Goal: Task Accomplishment & Management: Manage account settings

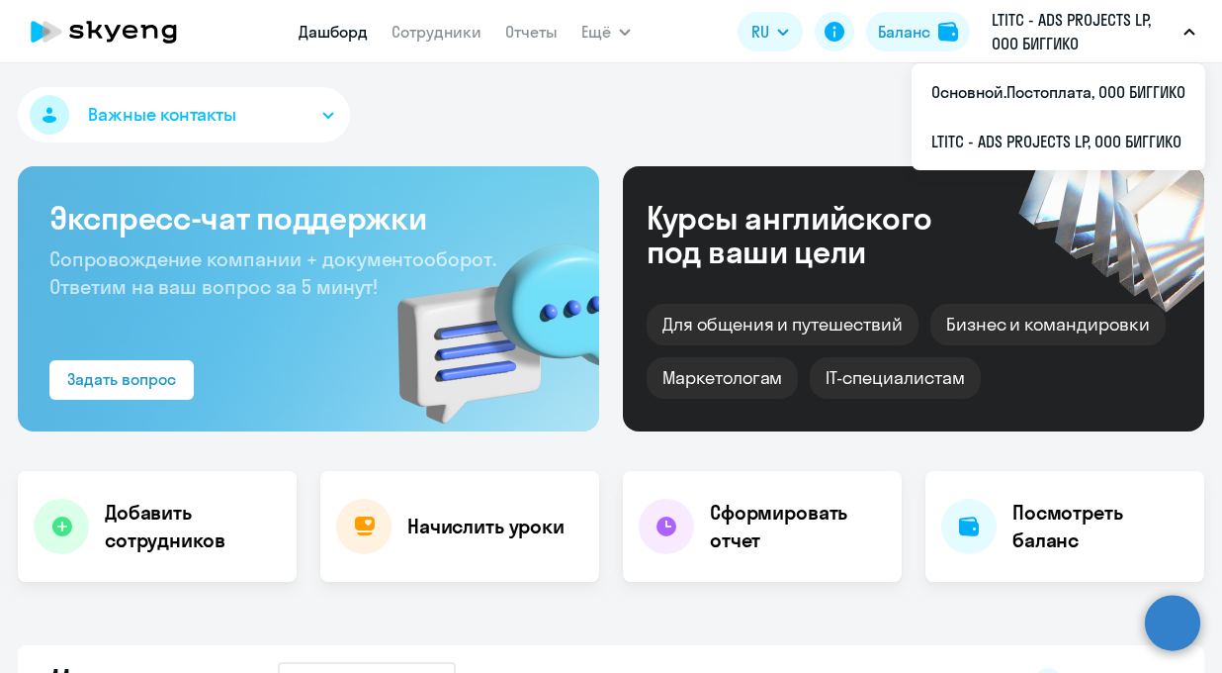
select select "30"
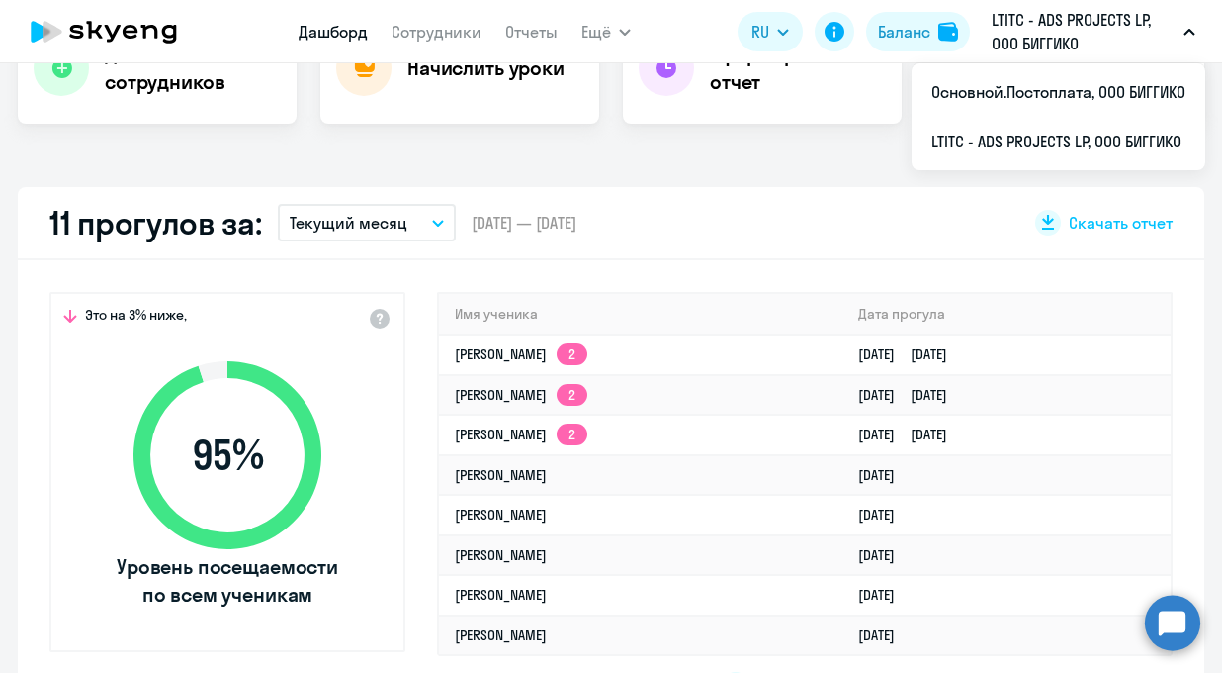
scroll to position [192, 0]
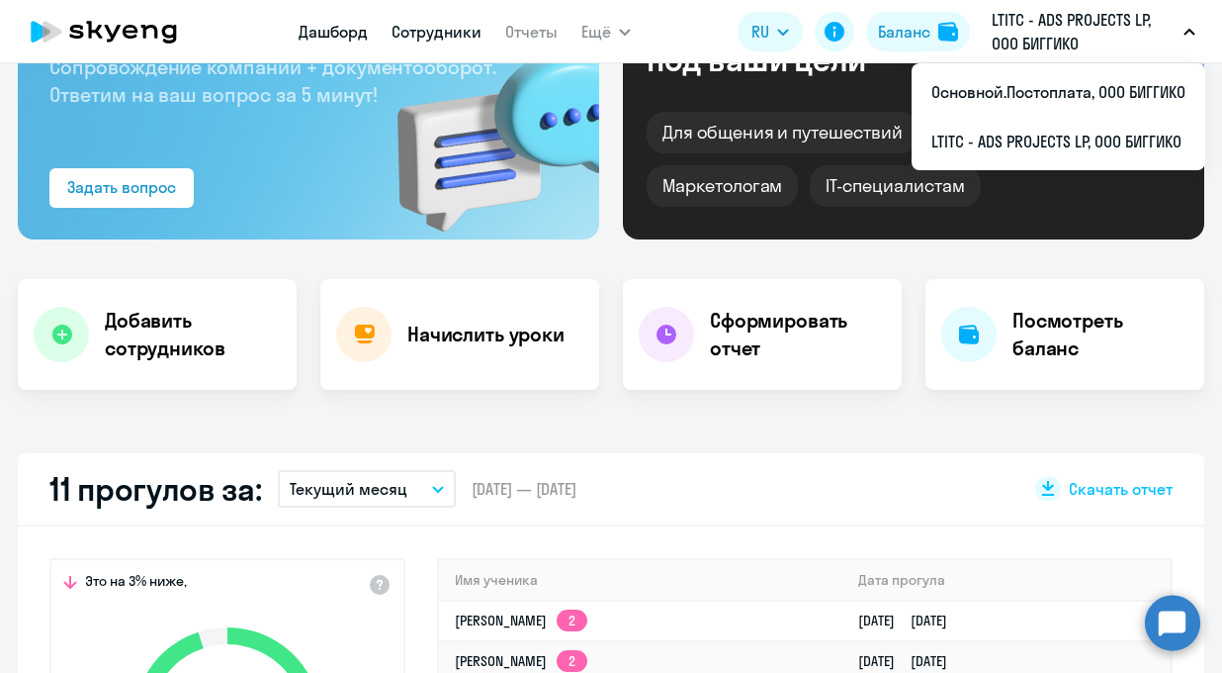
click at [439, 33] on link "Сотрудники" at bounding box center [437, 32] width 90 height 20
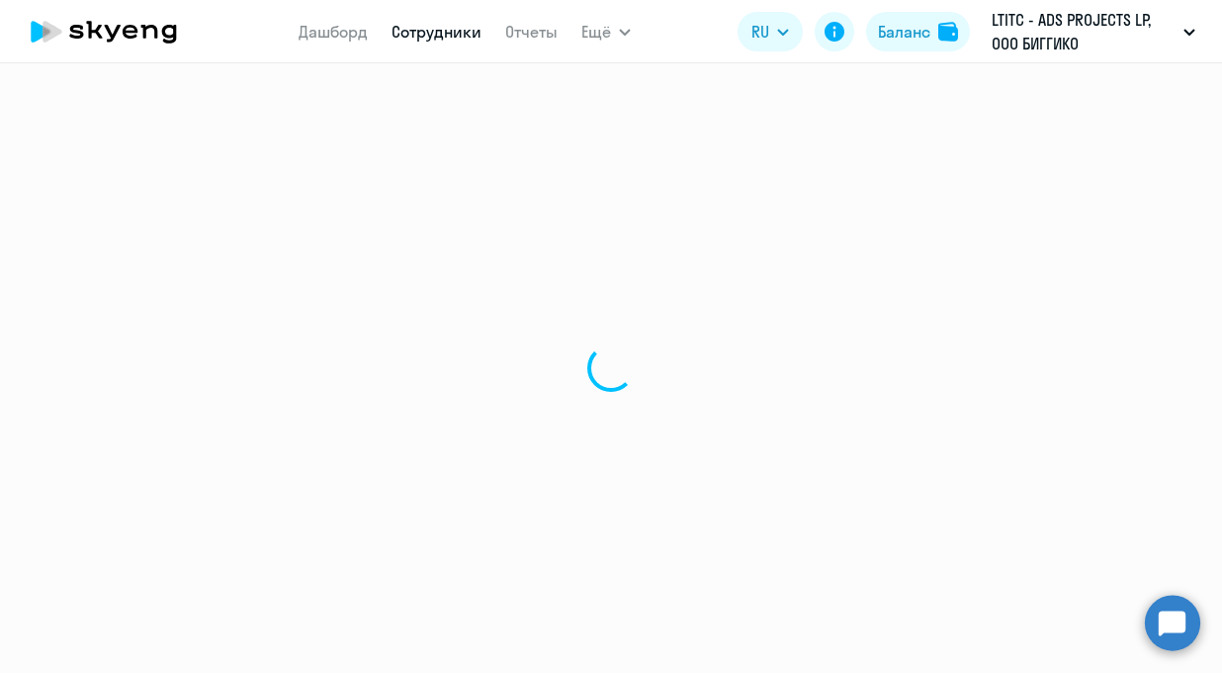
select select "30"
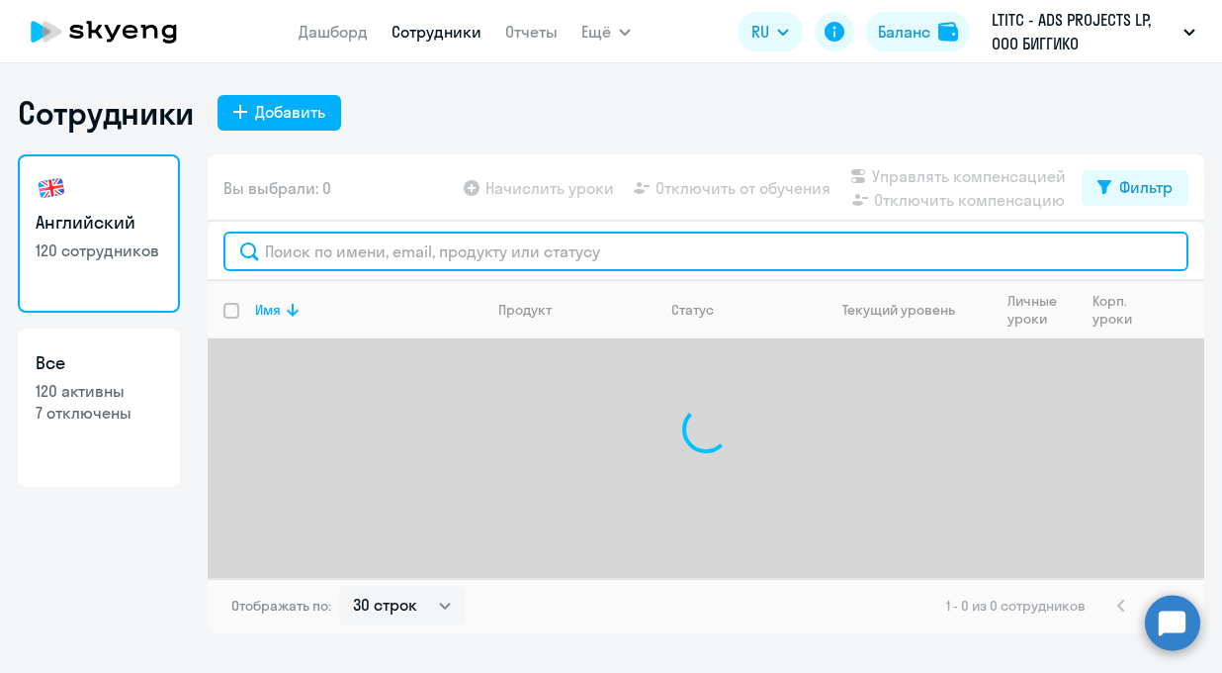
click at [412, 256] on input "text" at bounding box center [706, 251] width 965 height 40
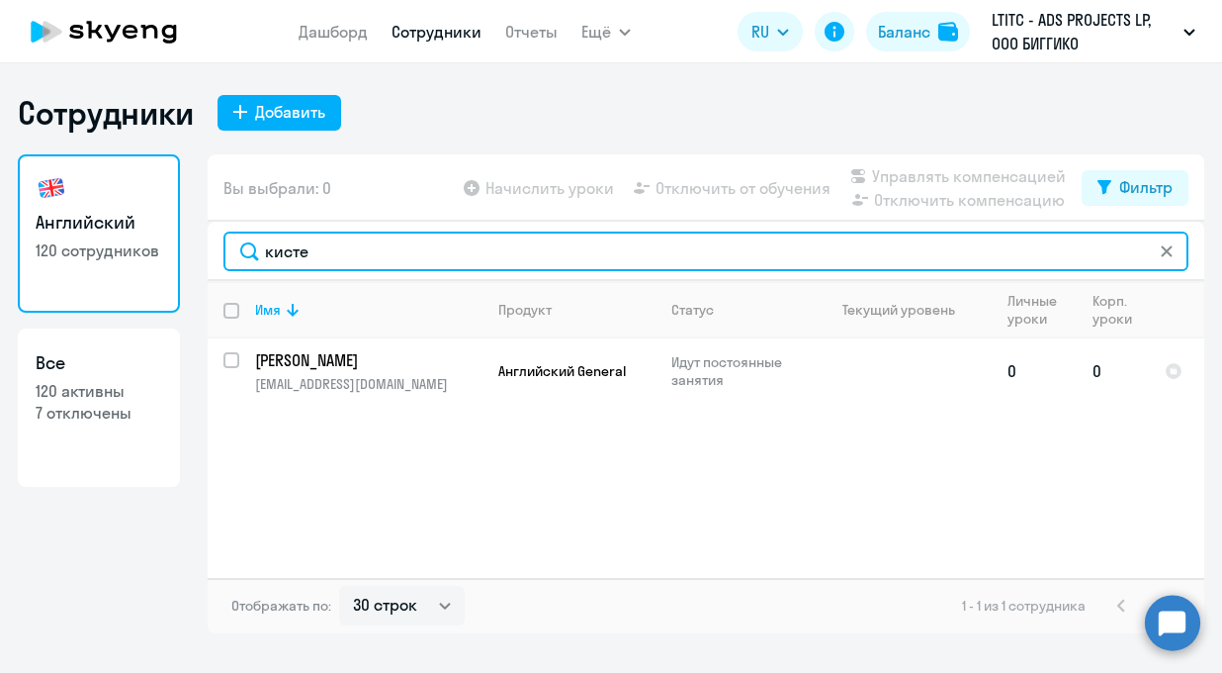
type input "кисте"
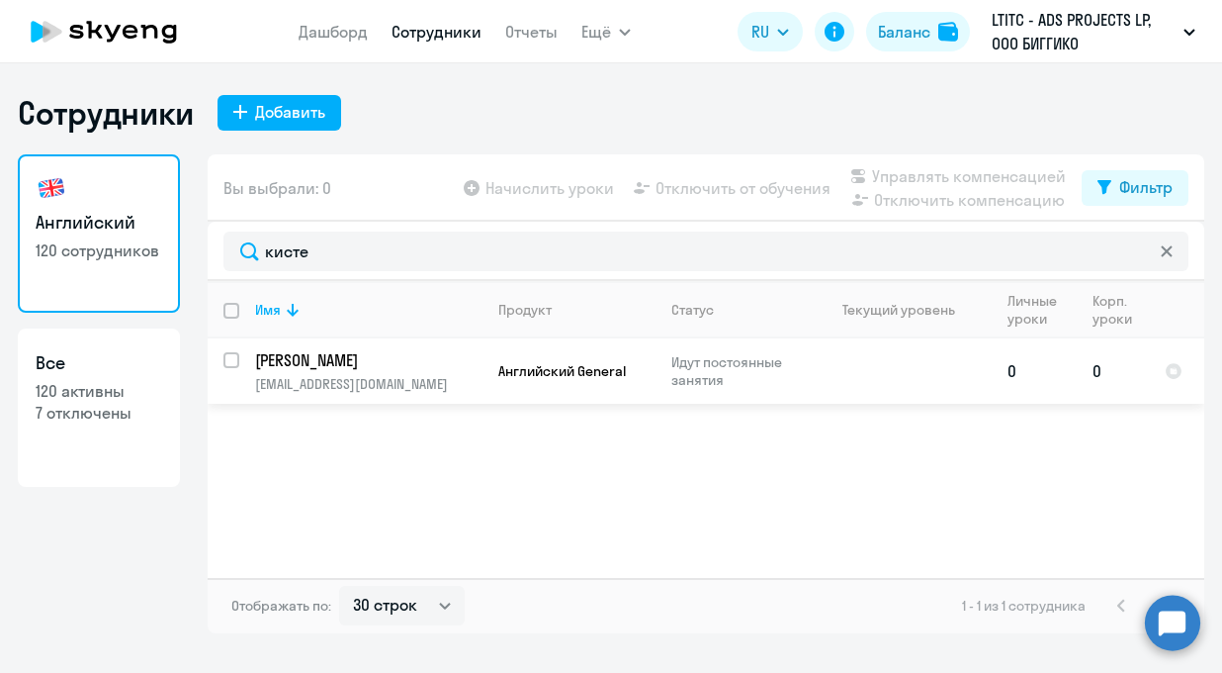
click at [375, 378] on p "[EMAIL_ADDRESS][DOMAIN_NAME]" at bounding box center [368, 384] width 226 height 18
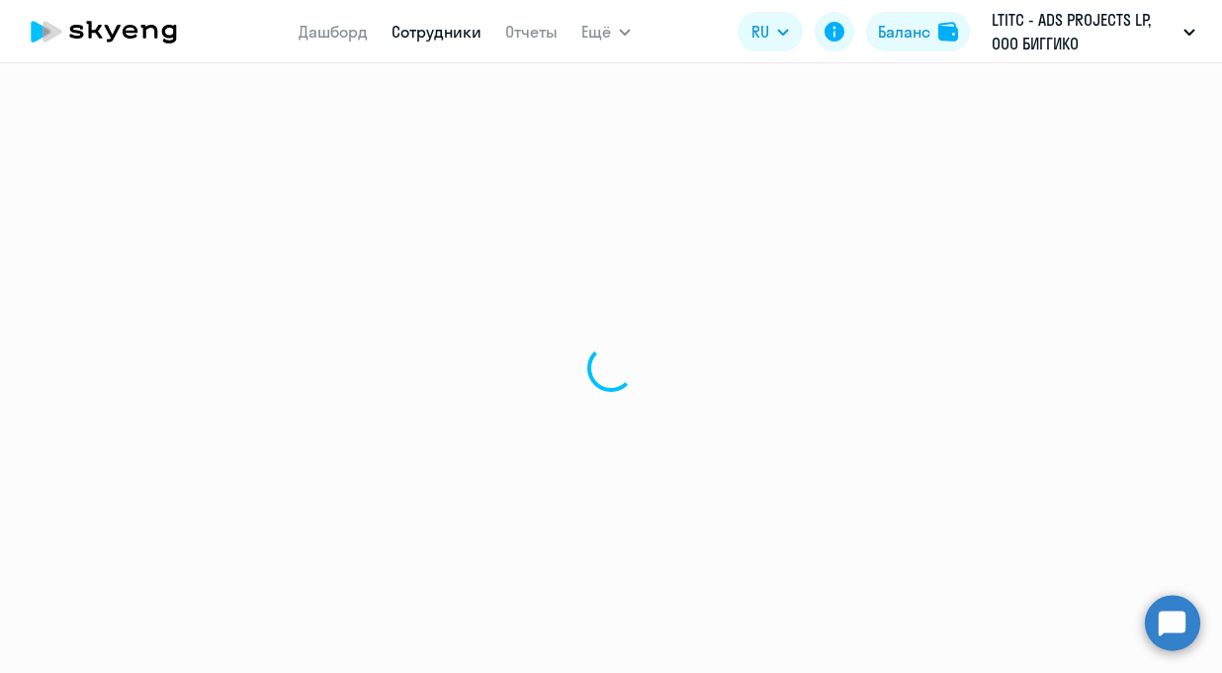
select select "english"
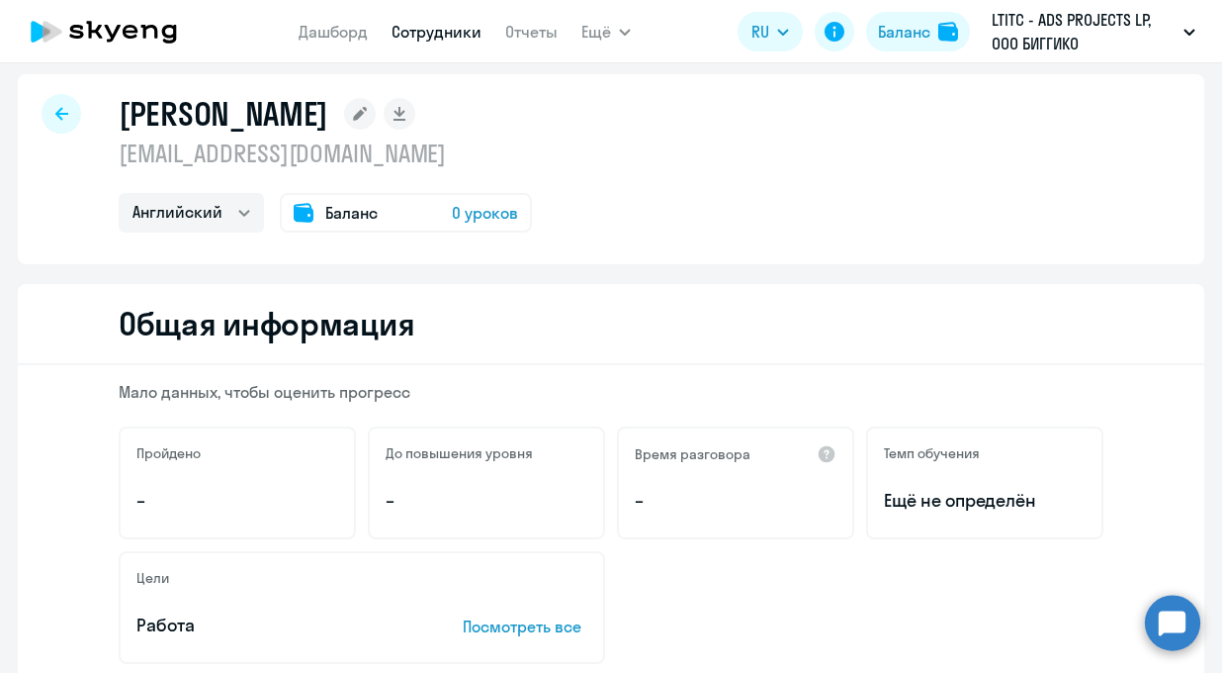
scroll to position [34, 0]
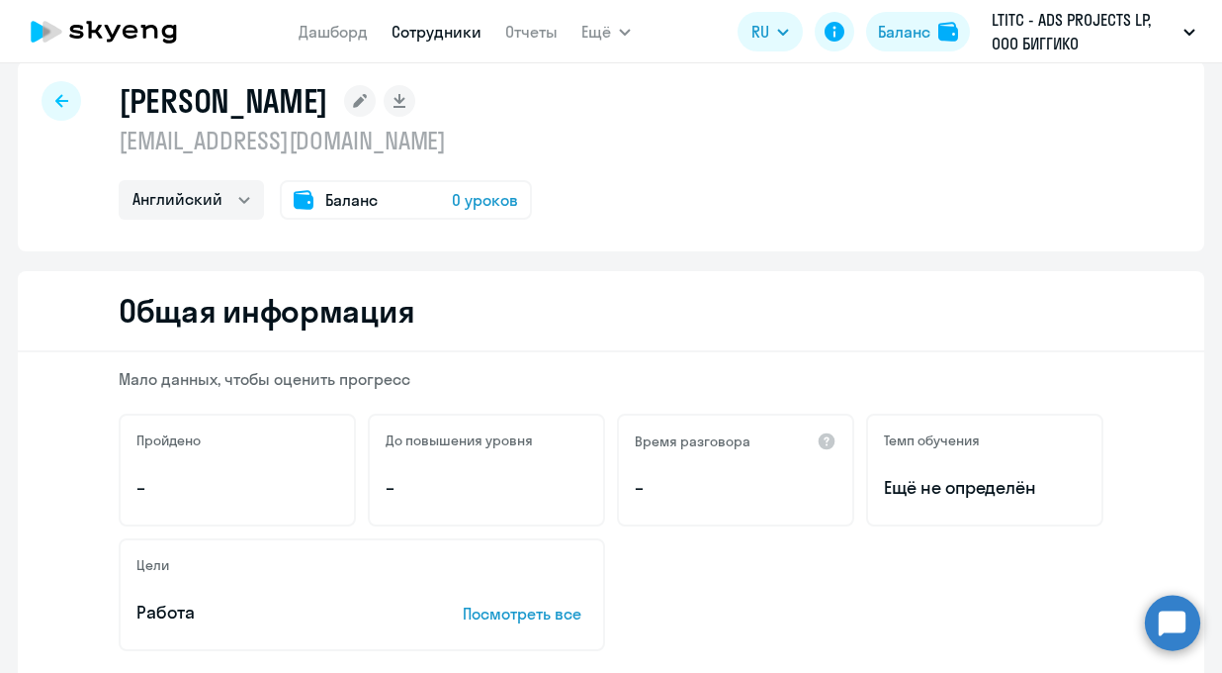
click at [467, 197] on span "0 уроков" at bounding box center [485, 200] width 66 height 24
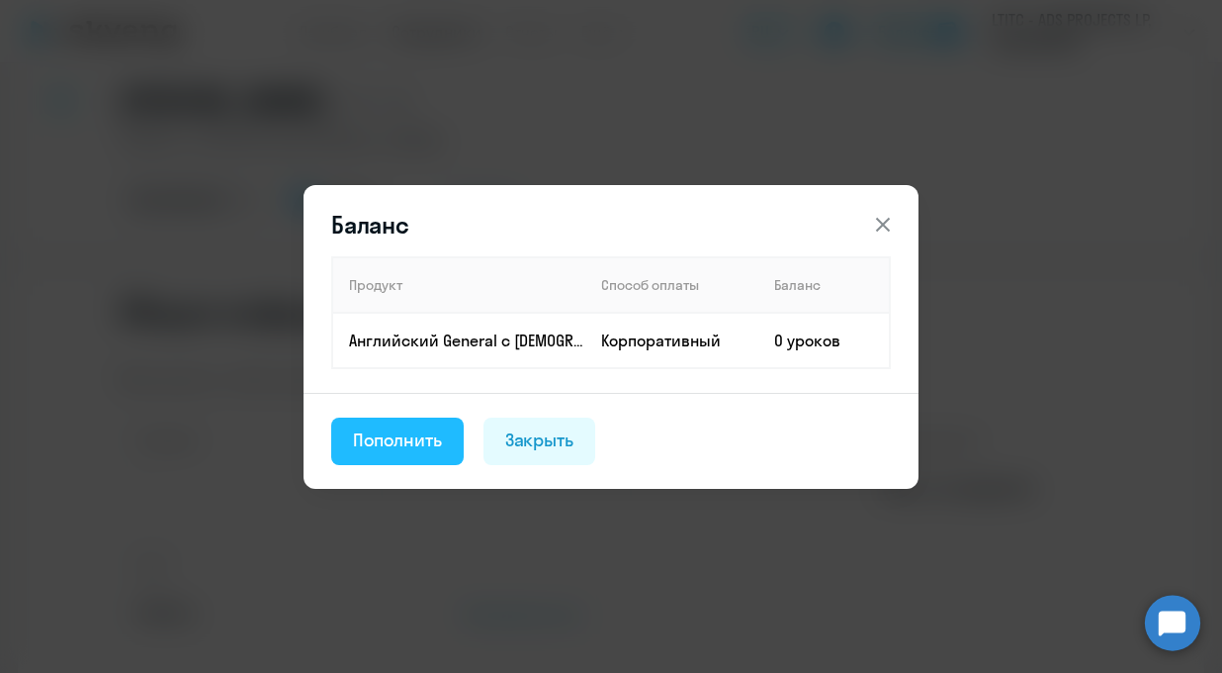
click at [417, 442] on div "Пополнить" at bounding box center [397, 440] width 89 height 26
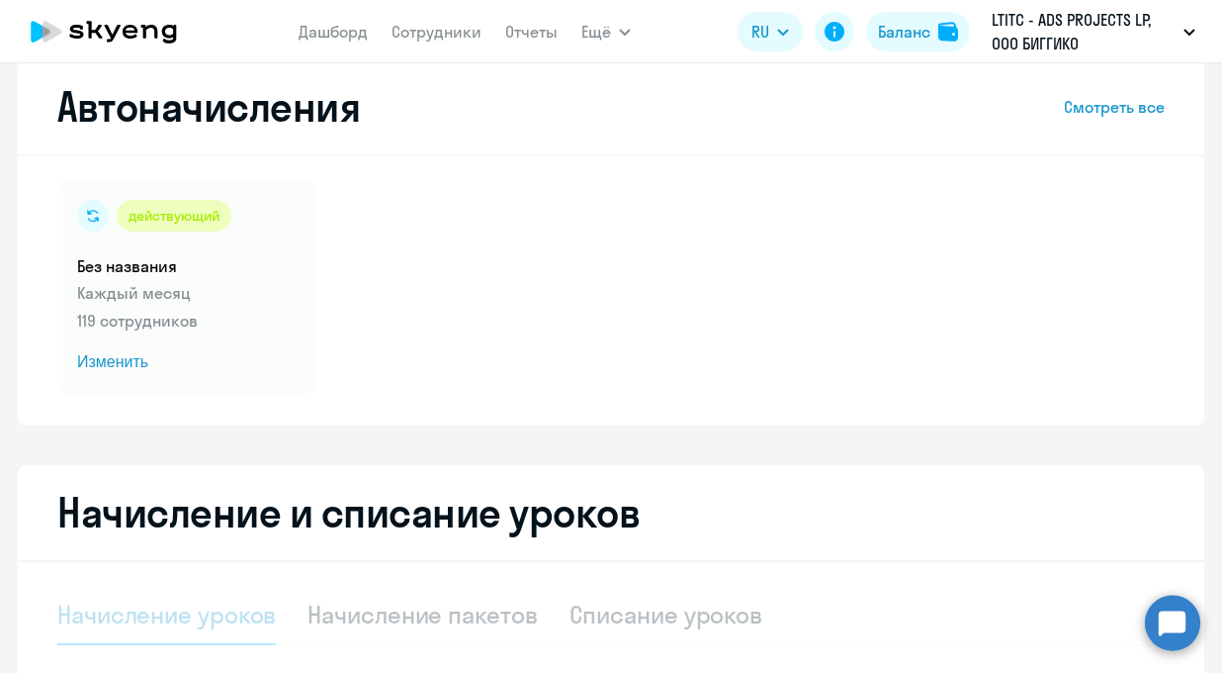
select select "10"
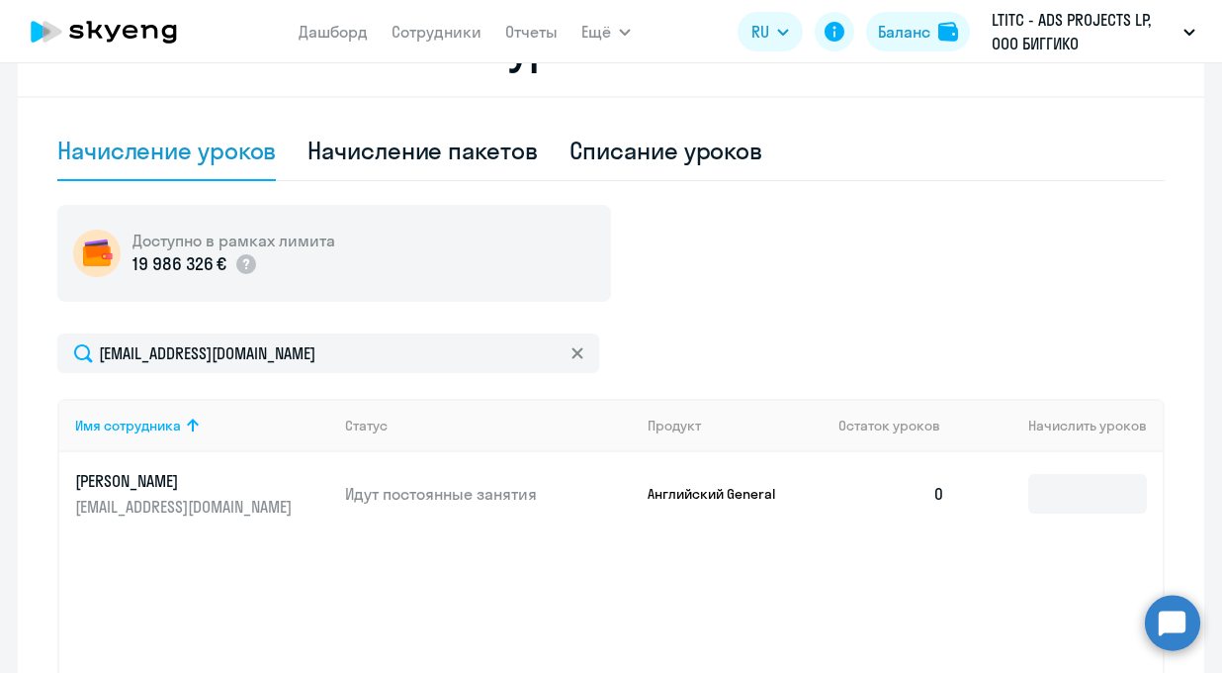
scroll to position [106, 0]
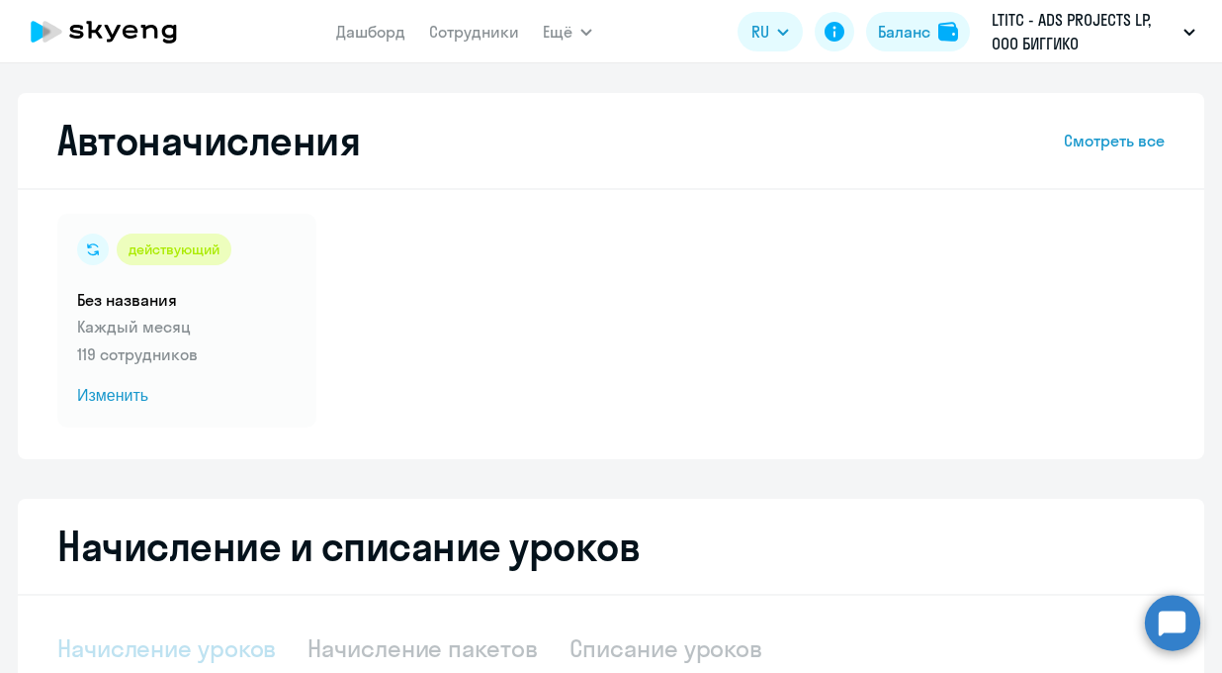
select select "10"
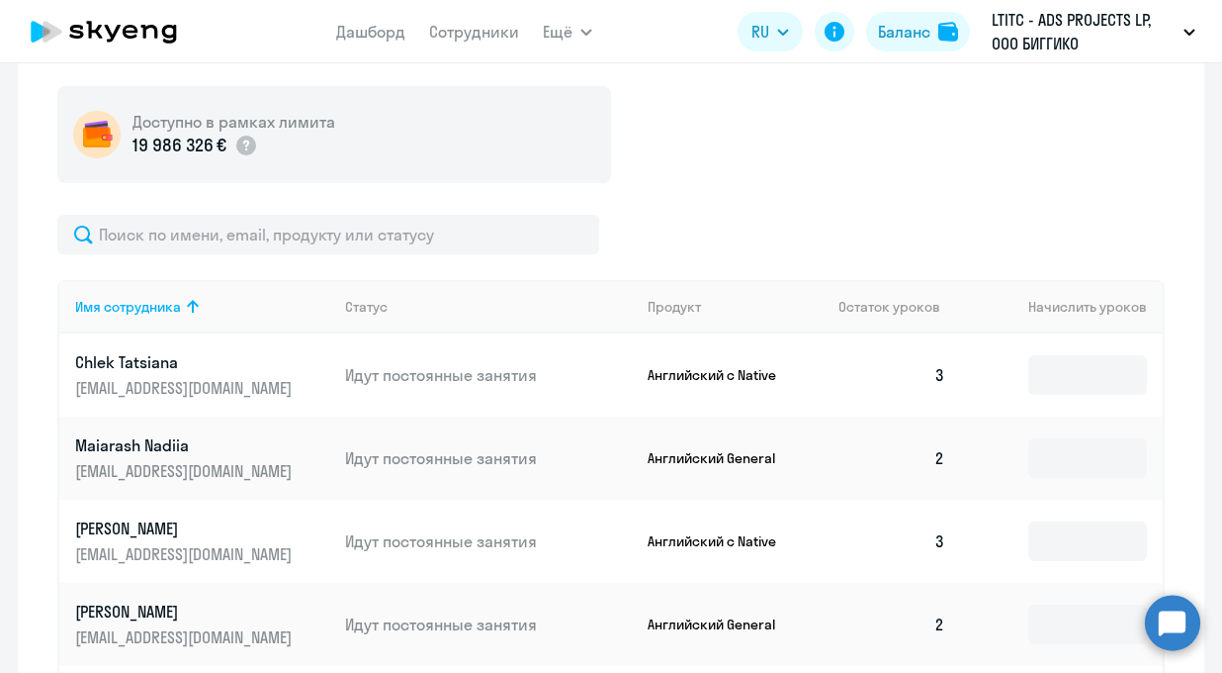
scroll to position [617, 0]
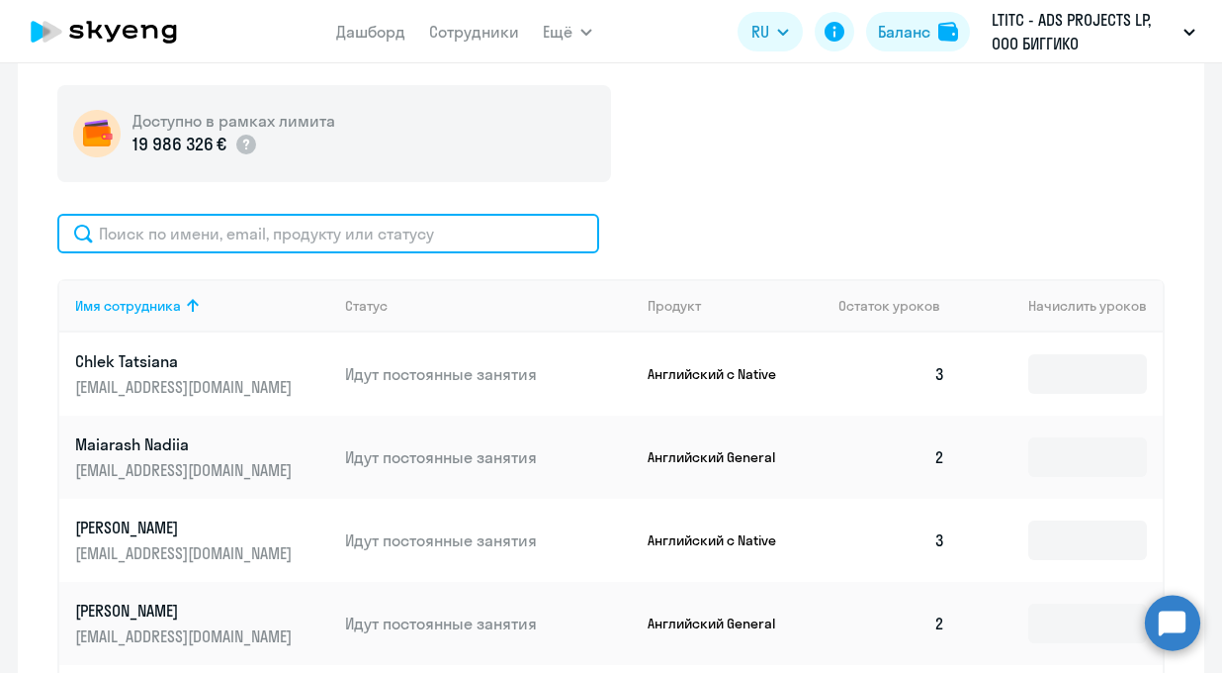
click at [450, 245] on input "text" at bounding box center [328, 234] width 542 height 40
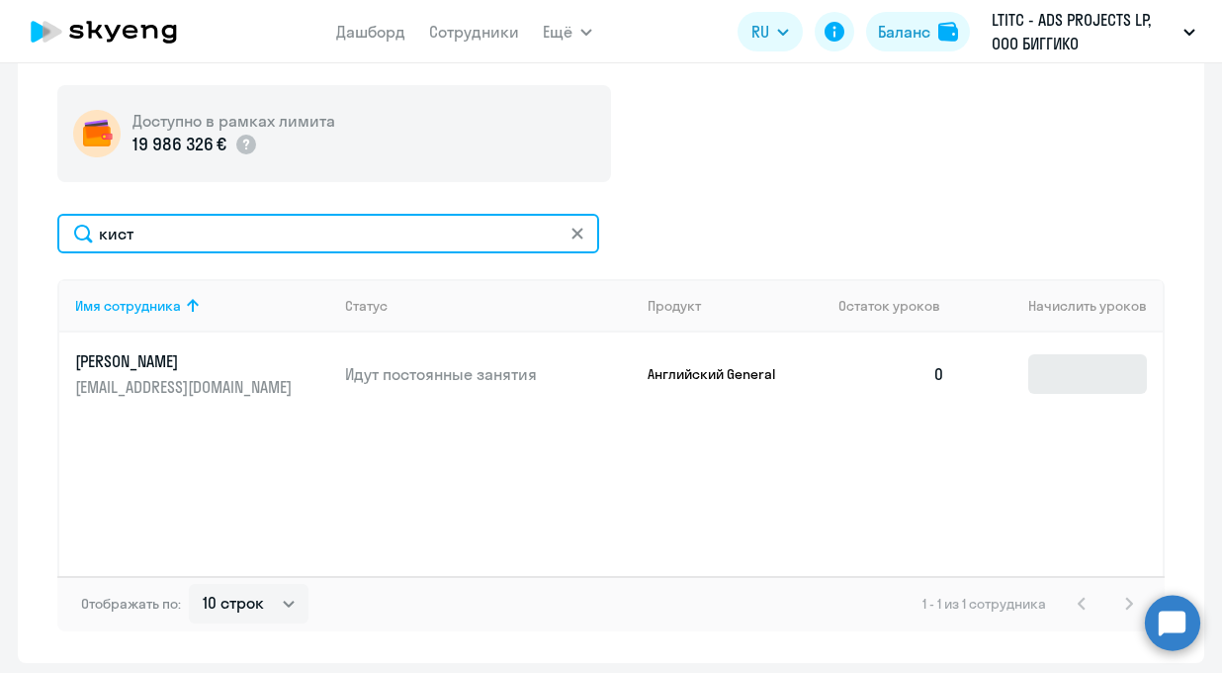
type input "кист"
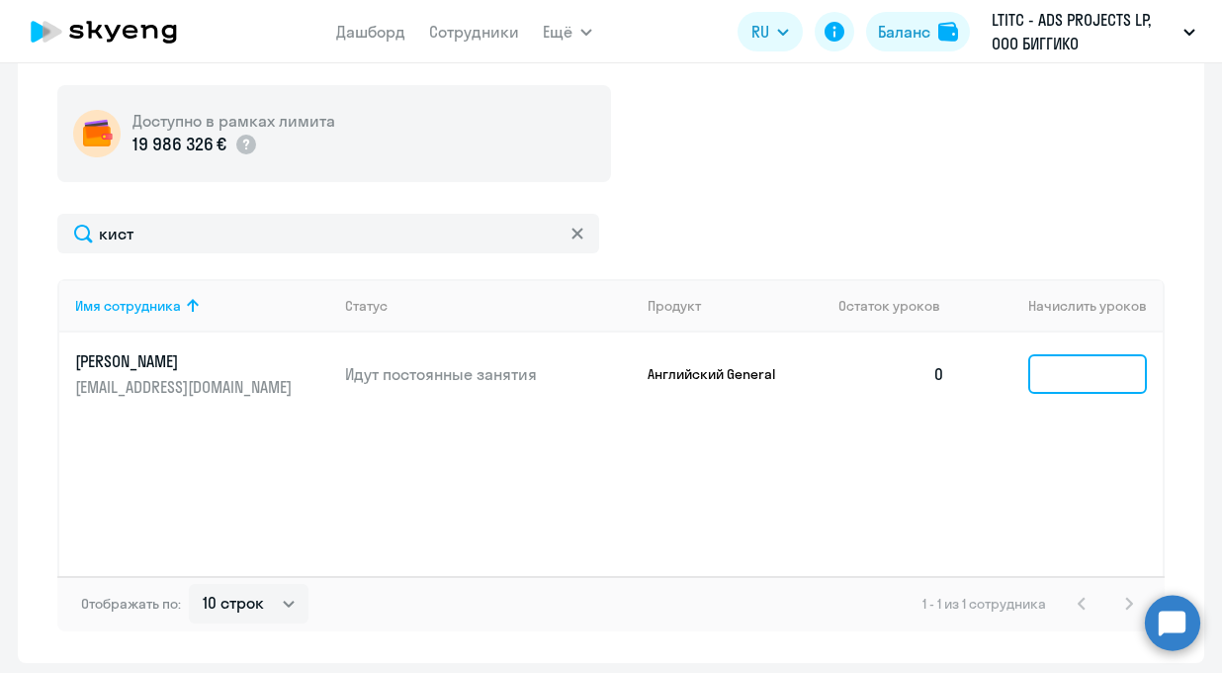
click at [1045, 375] on input at bounding box center [1088, 374] width 119 height 40
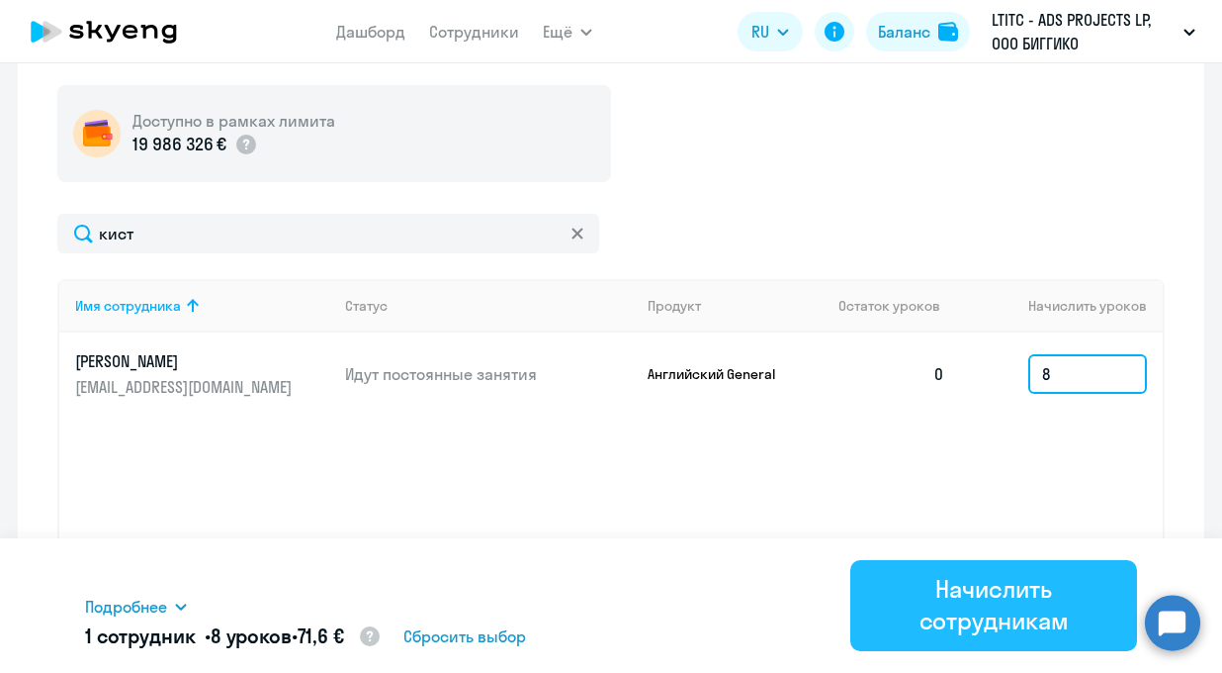
type input "8"
click at [947, 623] on div "Начислить сотрудникам" at bounding box center [993, 604] width 231 height 63
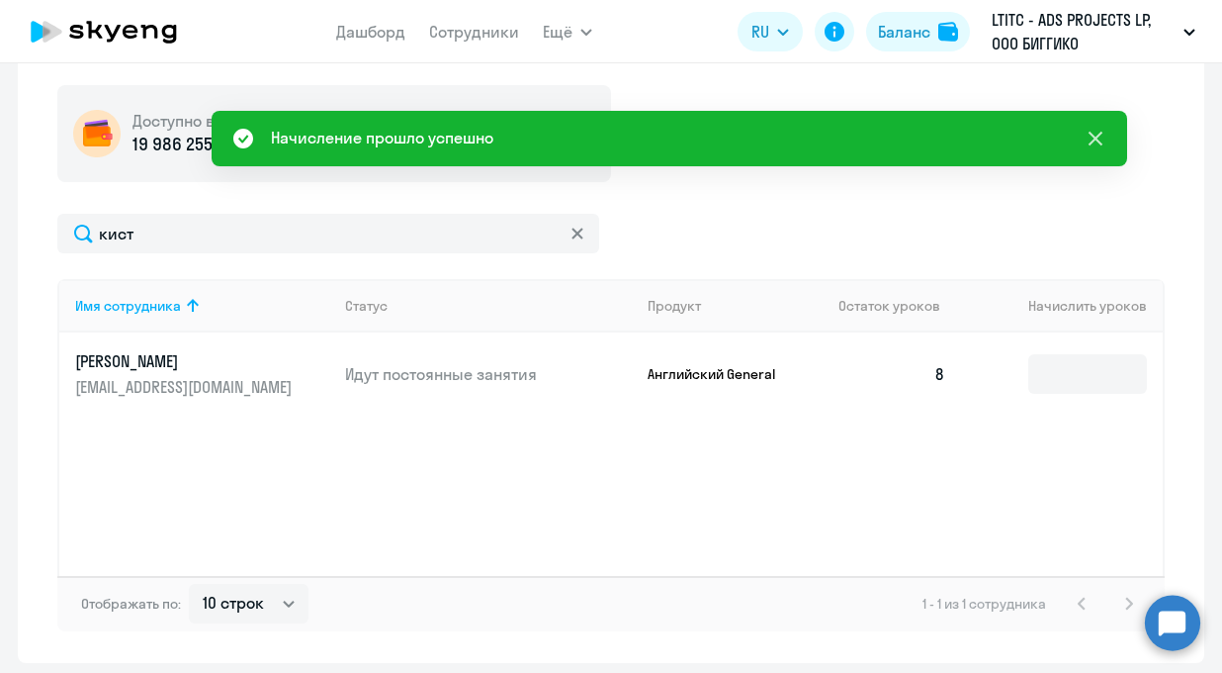
click at [1107, 142] on icon at bounding box center [1096, 139] width 24 height 24
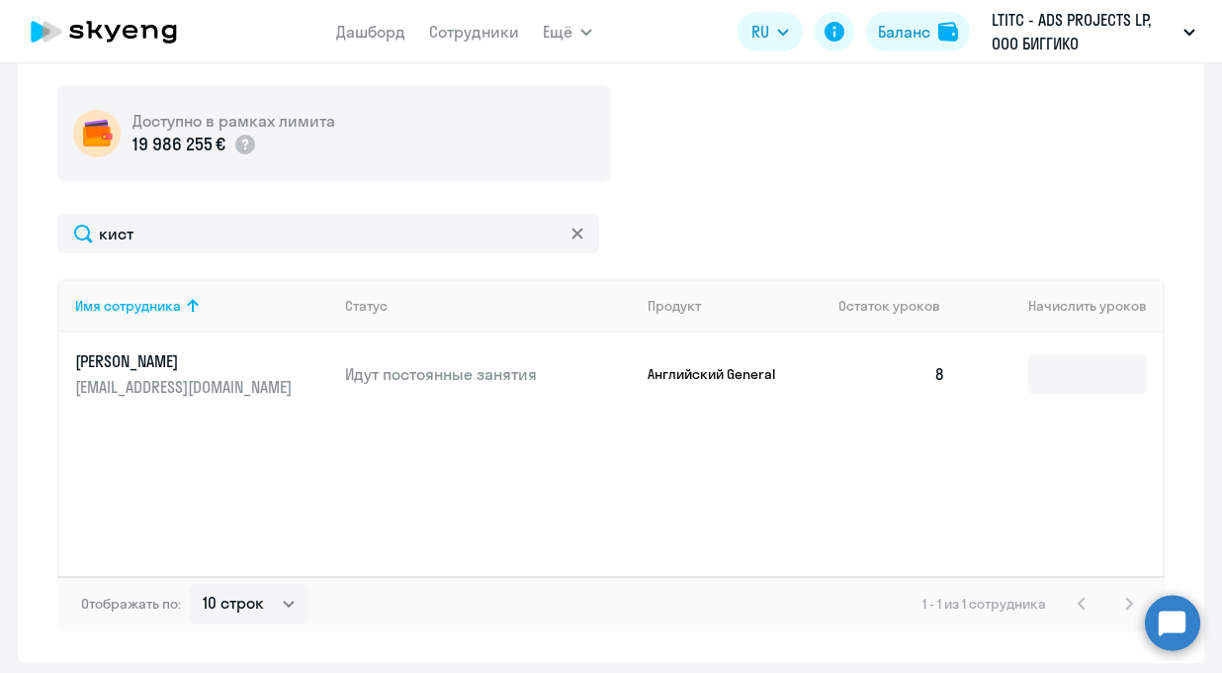
click at [104, 36] on icon at bounding box center [104, 31] width 174 height 49
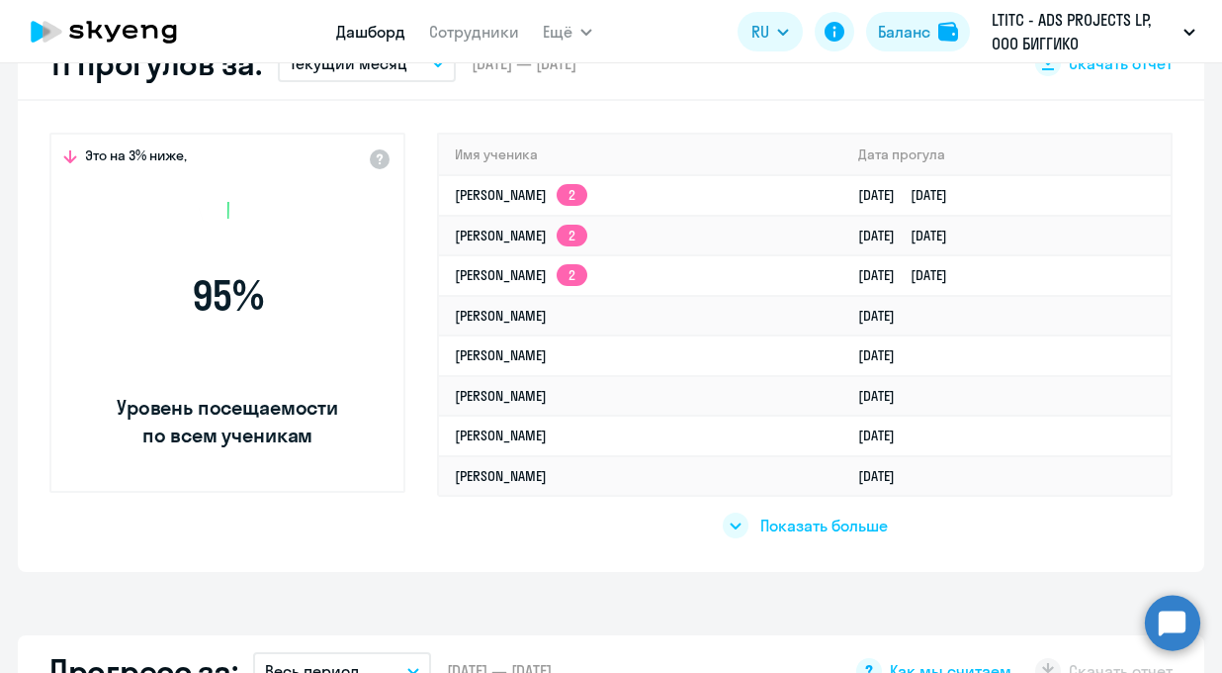
scroll to position [273, 0]
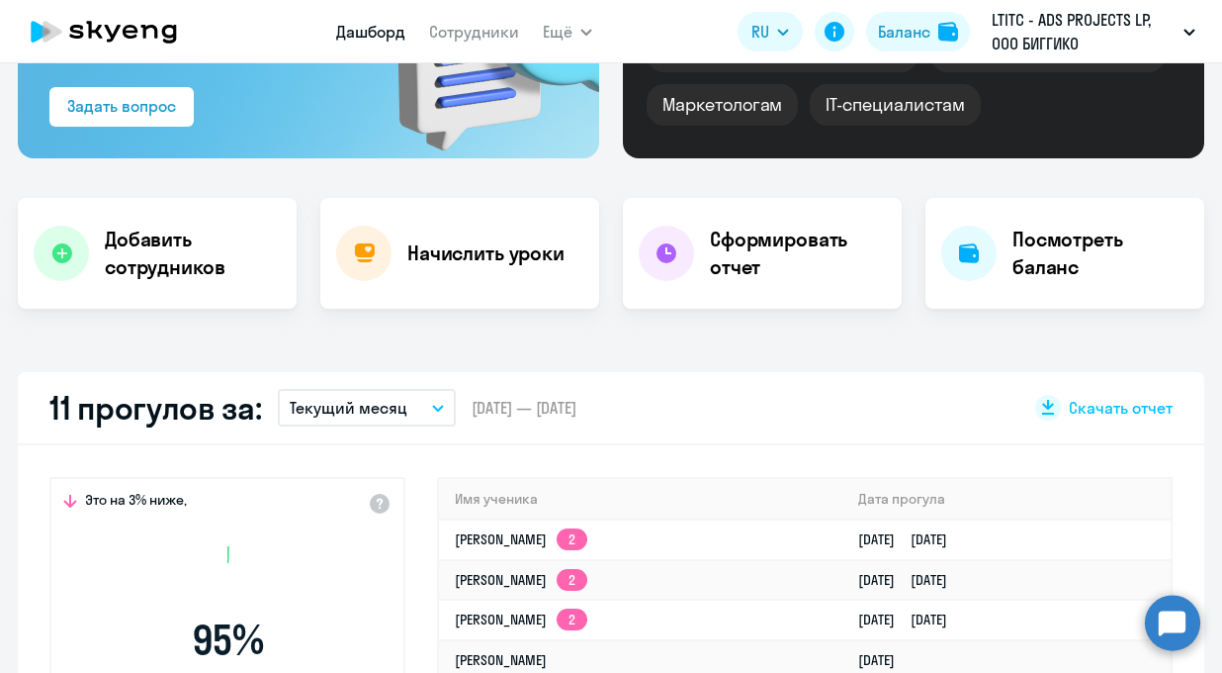
select select "30"
